Goal: Task Accomplishment & Management: Manage account settings

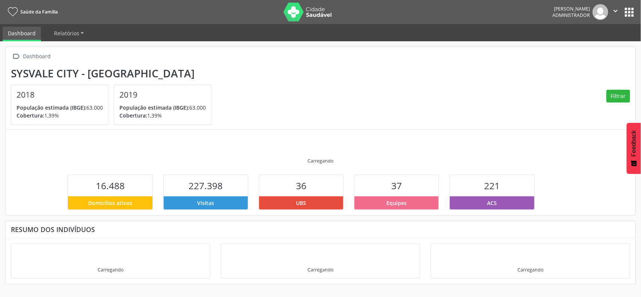
click at [634, 12] on button "apps" at bounding box center [629, 12] width 13 height 13
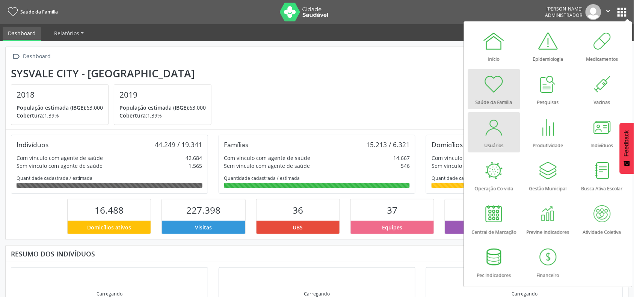
click at [497, 144] on div "Usuários" at bounding box center [494, 144] width 19 height 10
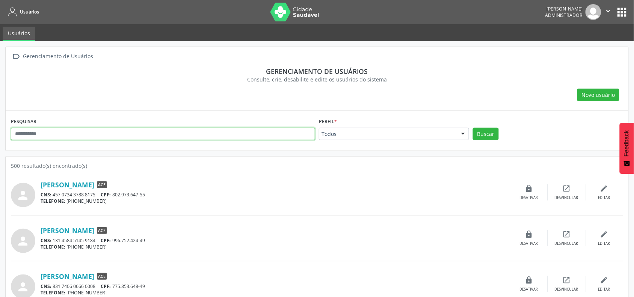
click at [133, 134] on input "text" at bounding box center [163, 134] width 304 height 13
drag, startPoint x: 268, startPoint y: 115, endPoint x: 284, endPoint y: 112, distance: 17.3
click at [271, 114] on div "PESQUISAR Perfil * Todos Todos ACE ACS Auditor Coordenador Coordenador da Atenç…" at bounding box center [317, 131] width 623 height 40
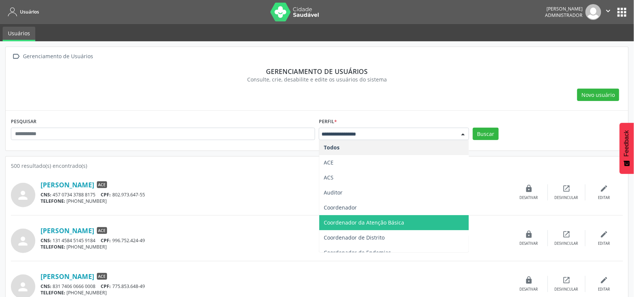
drag, startPoint x: 372, startPoint y: 218, endPoint x: 330, endPoint y: 187, distance: 52.4
click at [372, 219] on span "Coordenador da Atenção Básica" at bounding box center [394, 222] width 150 height 15
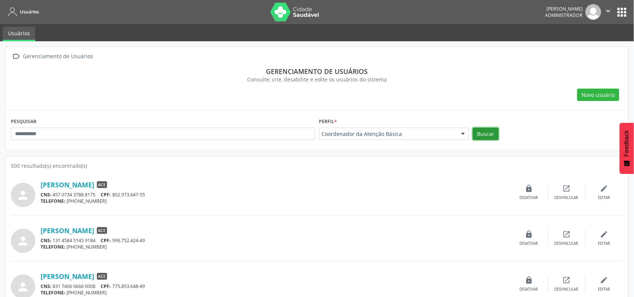
drag, startPoint x: 490, startPoint y: 132, endPoint x: 475, endPoint y: 135, distance: 15.2
click at [490, 133] on button "Buscar" at bounding box center [486, 134] width 26 height 13
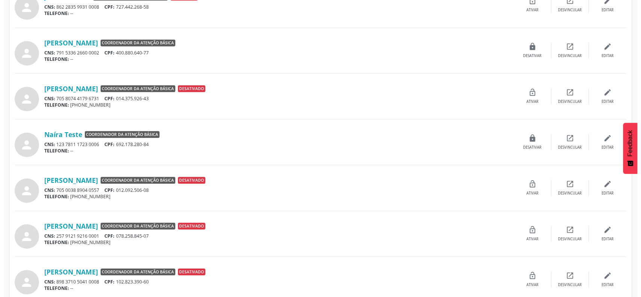
scroll to position [470, 0]
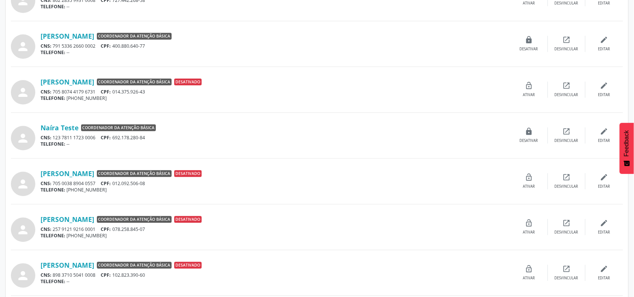
drag, startPoint x: 116, startPoint y: 139, endPoint x: 151, endPoint y: 139, distance: 35.3
click at [151, 139] on div "CNS: 123 7811 1723 0006 CPF: 692.178.280-84" at bounding box center [276, 138] width 470 height 6
copy div "692.178.280-84"
click at [603, 134] on icon "edit" at bounding box center [604, 131] width 8 height 8
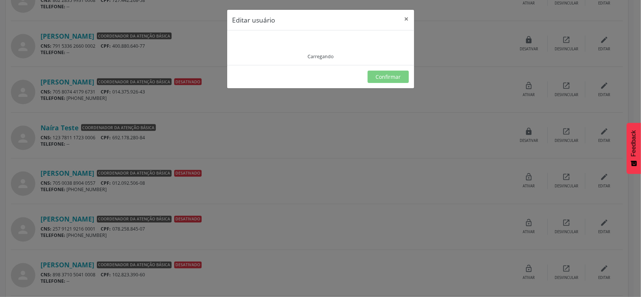
type input "**********"
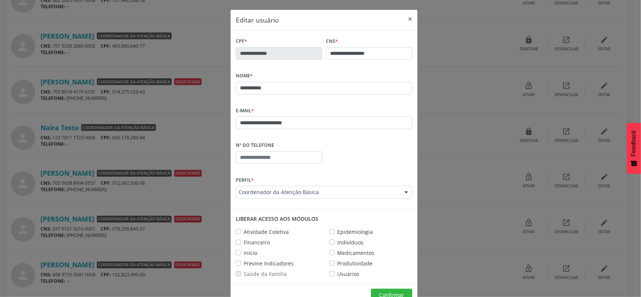
click at [337, 272] on label "Usuários" at bounding box center [348, 274] width 22 height 8
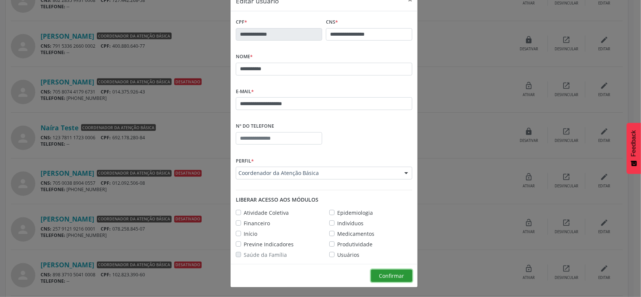
drag, startPoint x: 385, startPoint y: 274, endPoint x: 399, endPoint y: 280, distance: 15.4
click at [385, 275] on span "Confirmar" at bounding box center [392, 275] width 25 height 7
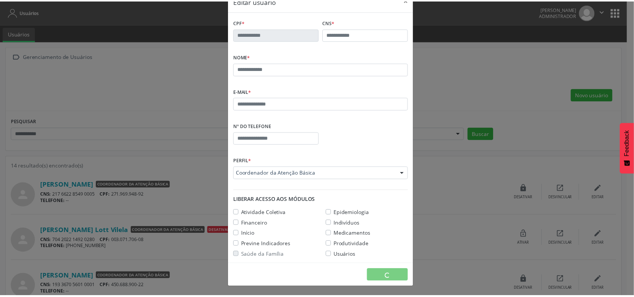
scroll to position [0, 0]
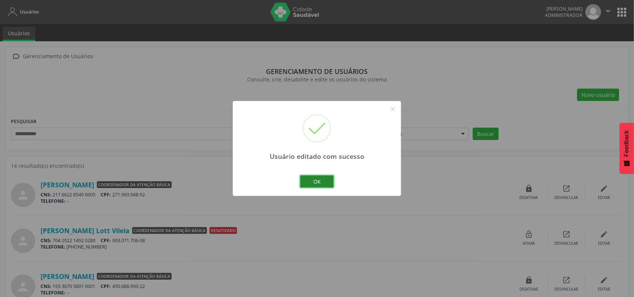
click at [309, 183] on button "OK" at bounding box center [317, 181] width 34 height 13
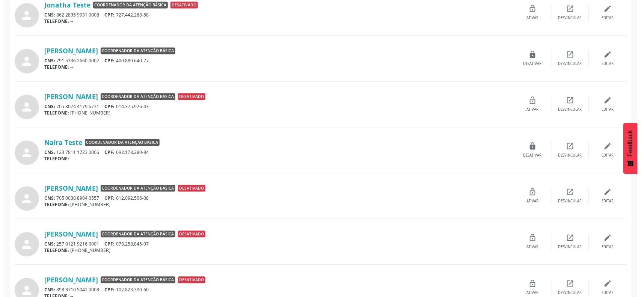
scroll to position [470, 0]
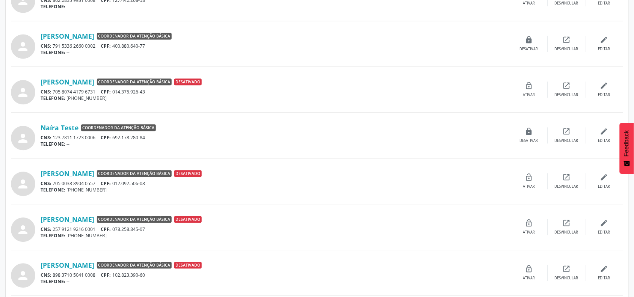
drag, startPoint x: 115, startPoint y: 139, endPoint x: 151, endPoint y: 142, distance: 36.5
click at [150, 142] on div "Naíra Teste Coordenador da Atenção Básica CNS: 123 7811 1723 0006 CPF: 692.178.…" at bounding box center [276, 136] width 470 height 24
copy div "692.178.280-84 TELEFONE: --"
click at [602, 136] on icon "edit" at bounding box center [604, 131] width 8 height 8
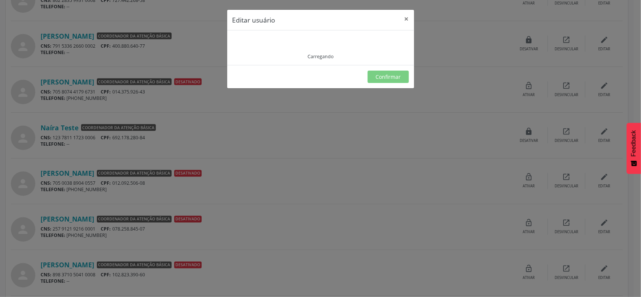
type input "**********"
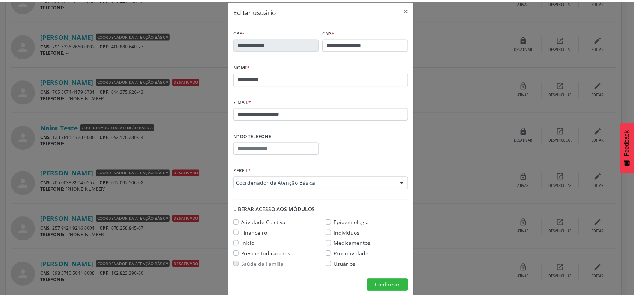
scroll to position [0, 0]
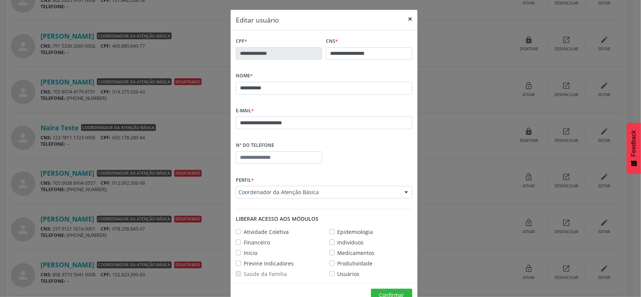
click at [408, 19] on button "×" at bounding box center [410, 19] width 15 height 18
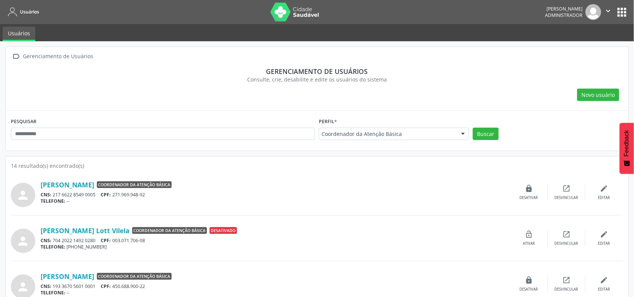
click at [622, 12] on button "apps" at bounding box center [622, 12] width 13 height 13
click at [607, 192] on icon "edit" at bounding box center [604, 188] width 8 height 8
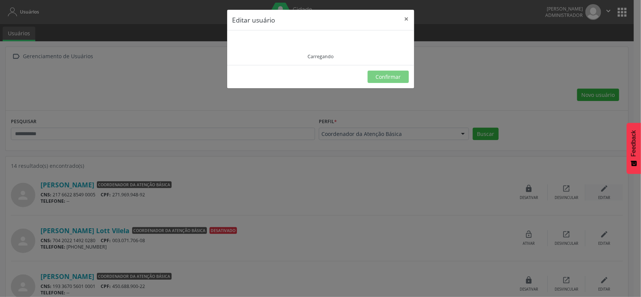
type input "**********"
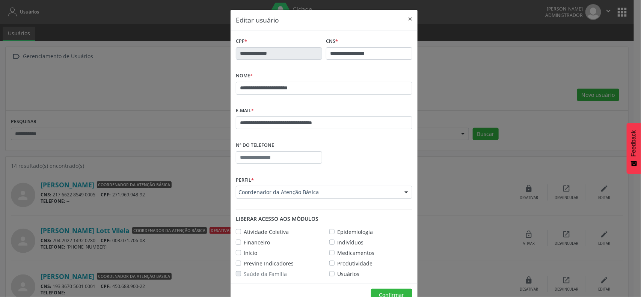
click at [468, 16] on div "**********" at bounding box center [320, 148] width 641 height 297
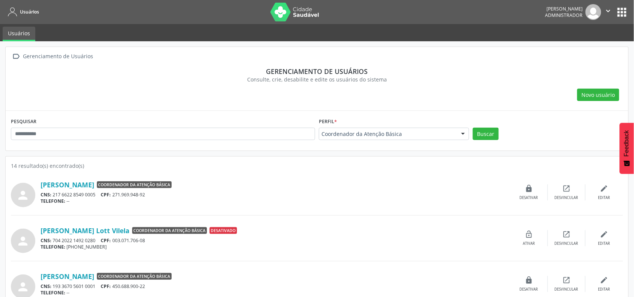
click at [626, 15] on button "apps" at bounding box center [622, 12] width 13 height 13
click at [162, 138] on input "text" at bounding box center [163, 134] width 304 height 13
type input "*****"
click at [473, 128] on button "Buscar" at bounding box center [486, 134] width 26 height 13
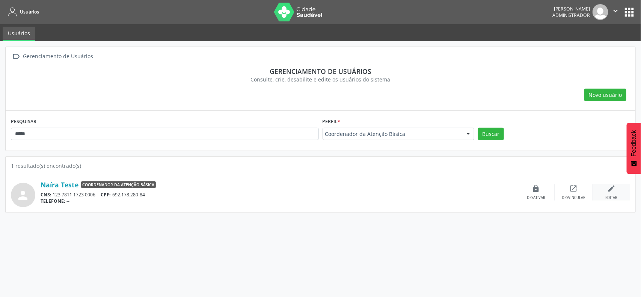
click at [611, 194] on div "edit Editar" at bounding box center [612, 192] width 38 height 16
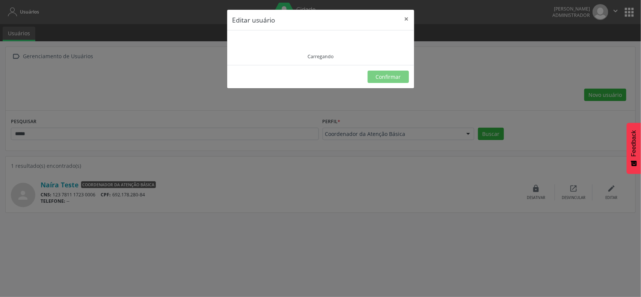
type input "**********"
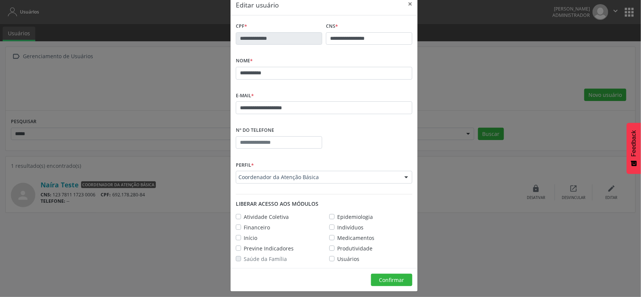
scroll to position [19, 0]
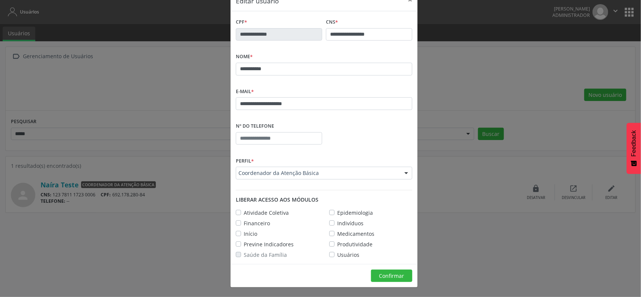
click at [244, 233] on label "Início" at bounding box center [251, 234] width 14 height 8
click at [380, 274] on span "Confirmar" at bounding box center [392, 275] width 25 height 7
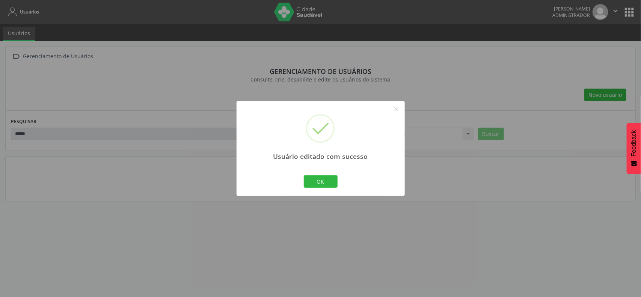
scroll to position [0, 0]
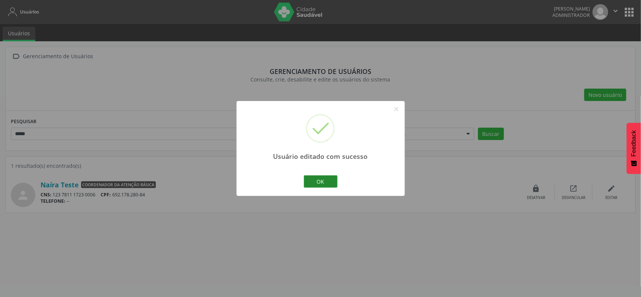
click at [315, 175] on button "OK" at bounding box center [321, 181] width 34 height 13
